Goal: Find specific page/section: Find specific page/section

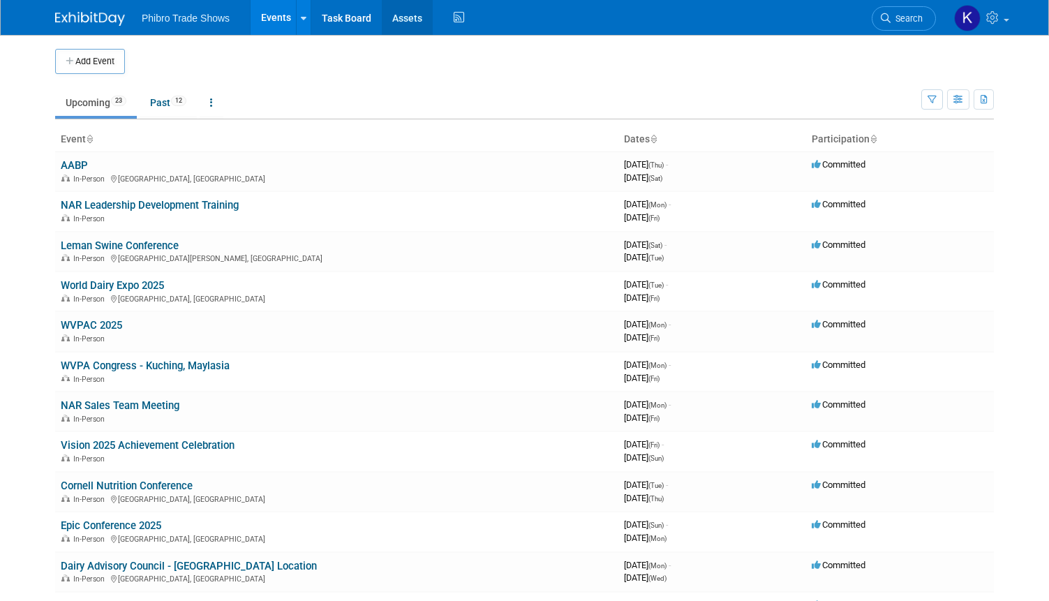
click at [390, 20] on link "Assets" at bounding box center [407, 17] width 51 height 35
click at [170, 109] on link "Past 12" at bounding box center [168, 102] width 57 height 27
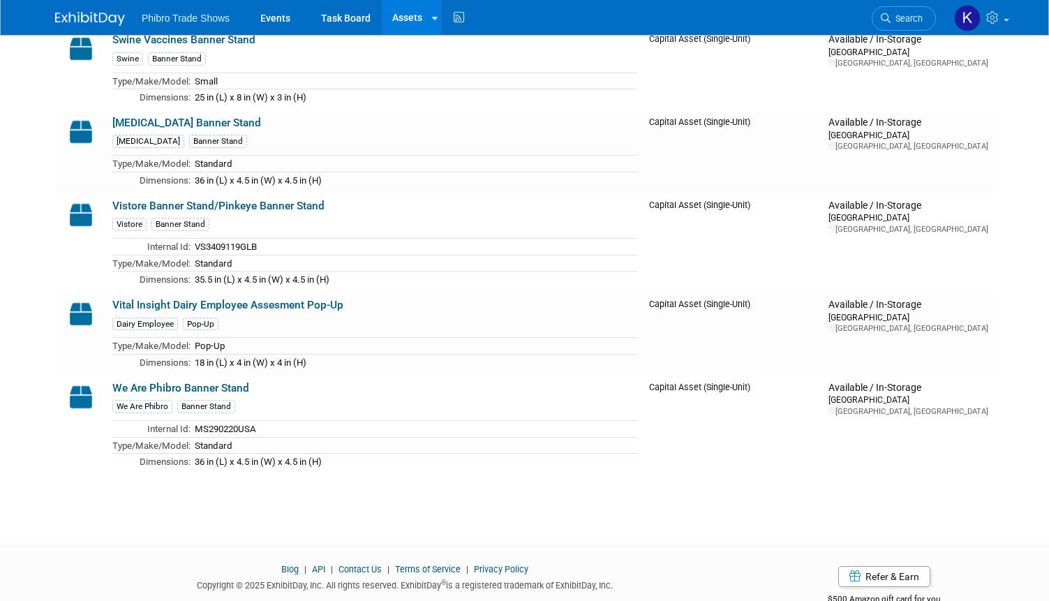
scroll to position [2657, 0]
